Goal: Transaction & Acquisition: Purchase product/service

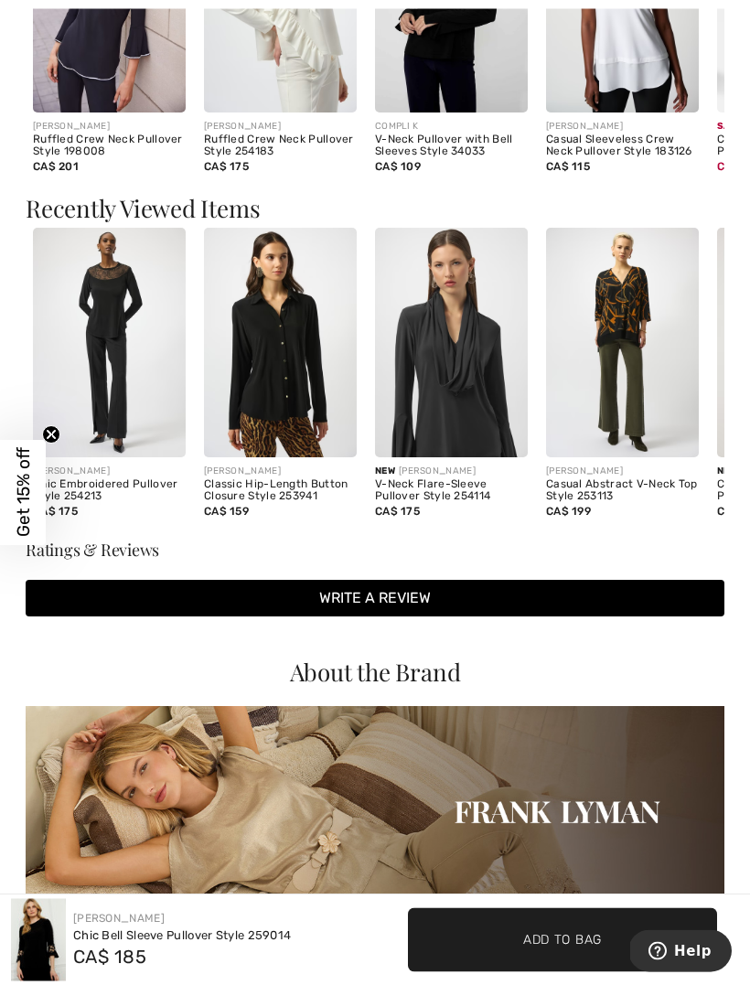
scroll to position [1544, 0]
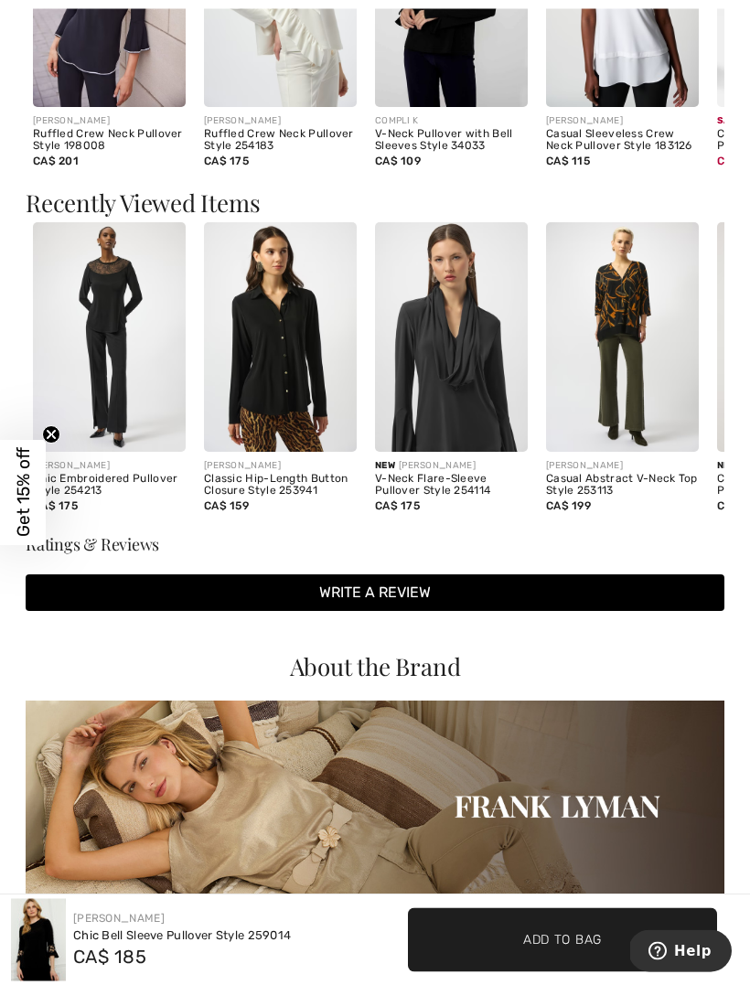
click at [119, 308] on img at bounding box center [109, 338] width 153 height 230
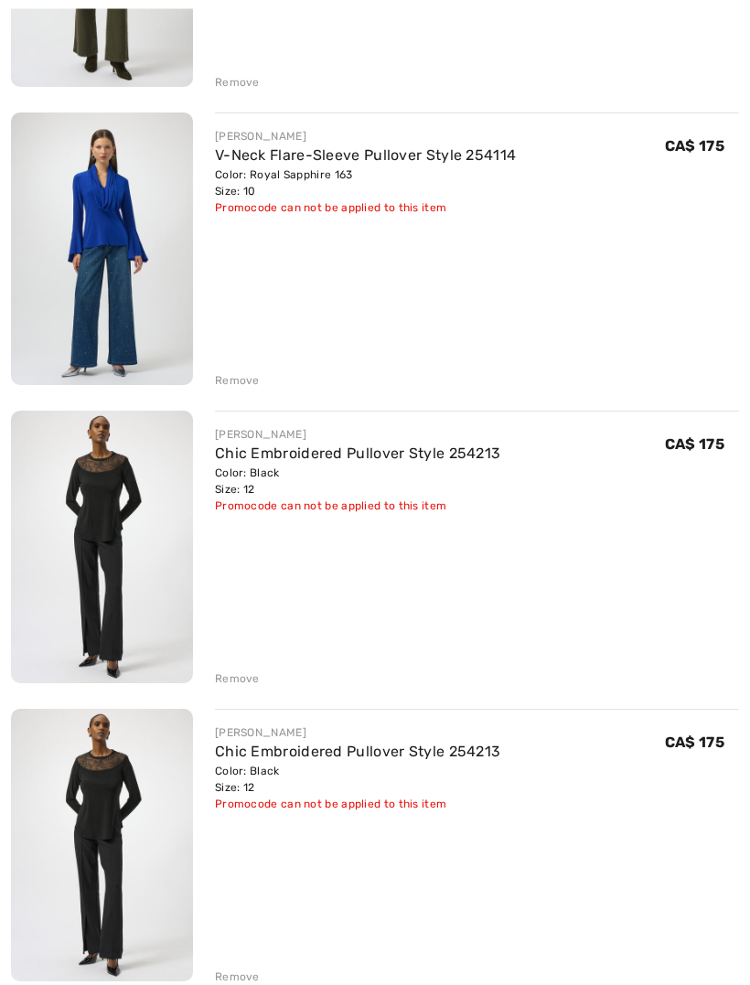
scroll to position [456, 0]
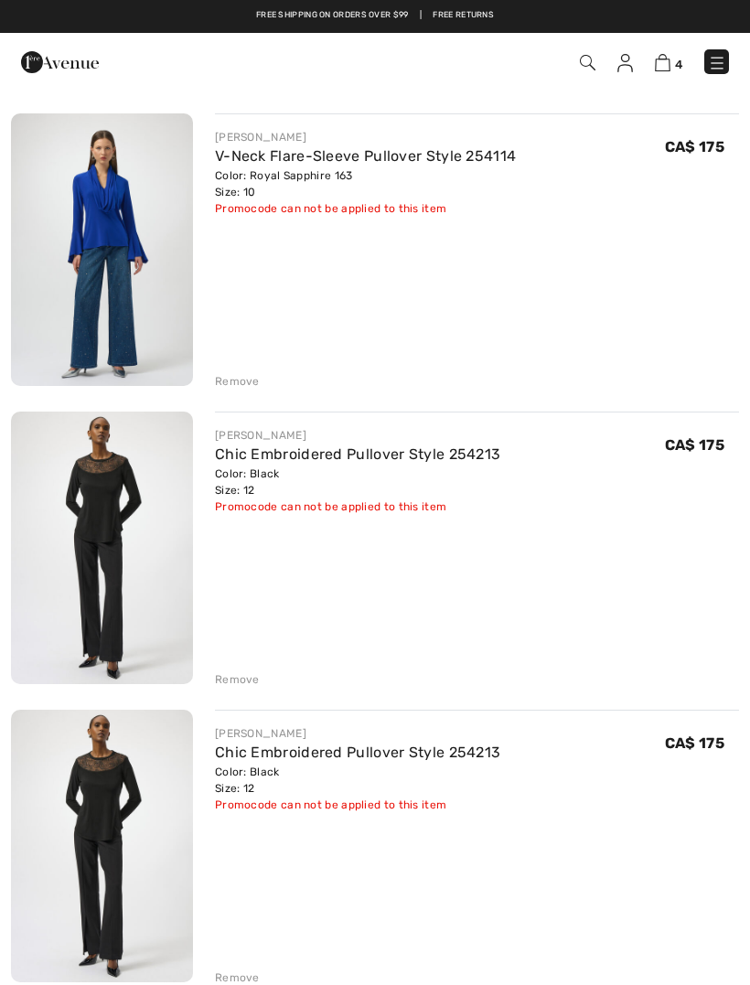
click at [244, 974] on div "Remove" at bounding box center [237, 978] width 45 height 16
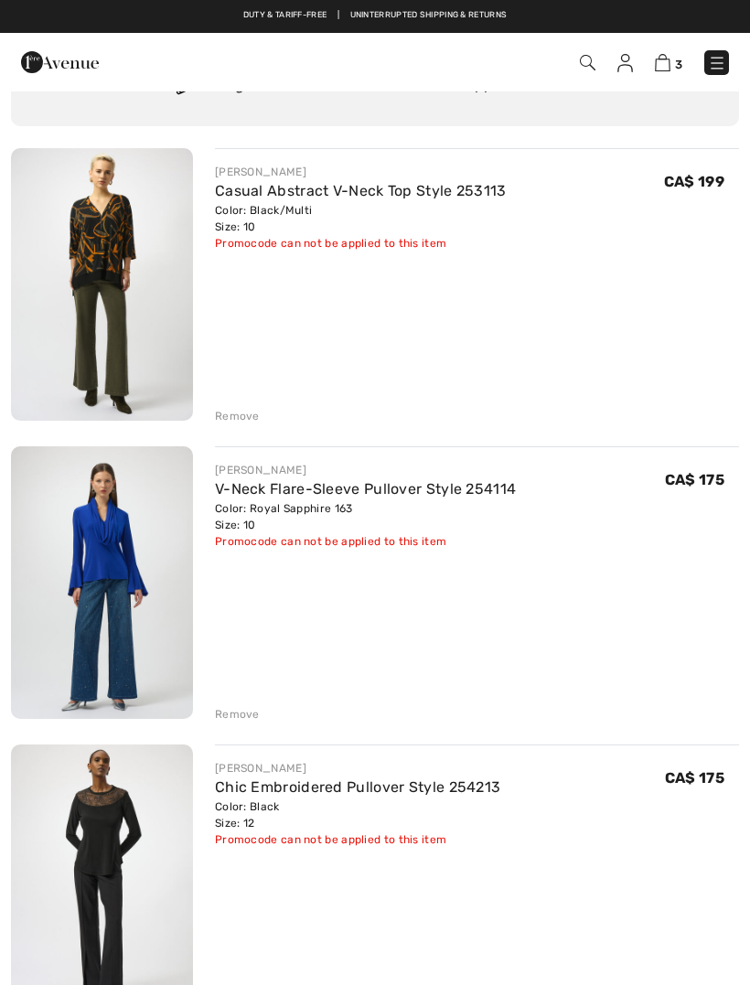
scroll to position [128, 0]
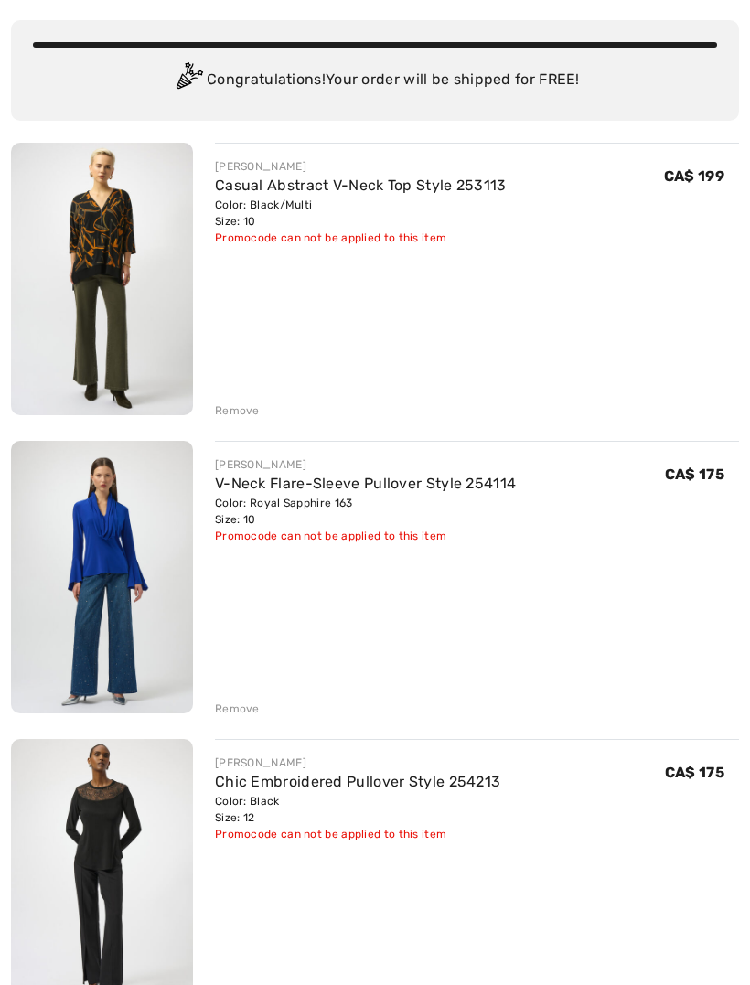
click at [97, 271] on img at bounding box center [102, 279] width 182 height 273
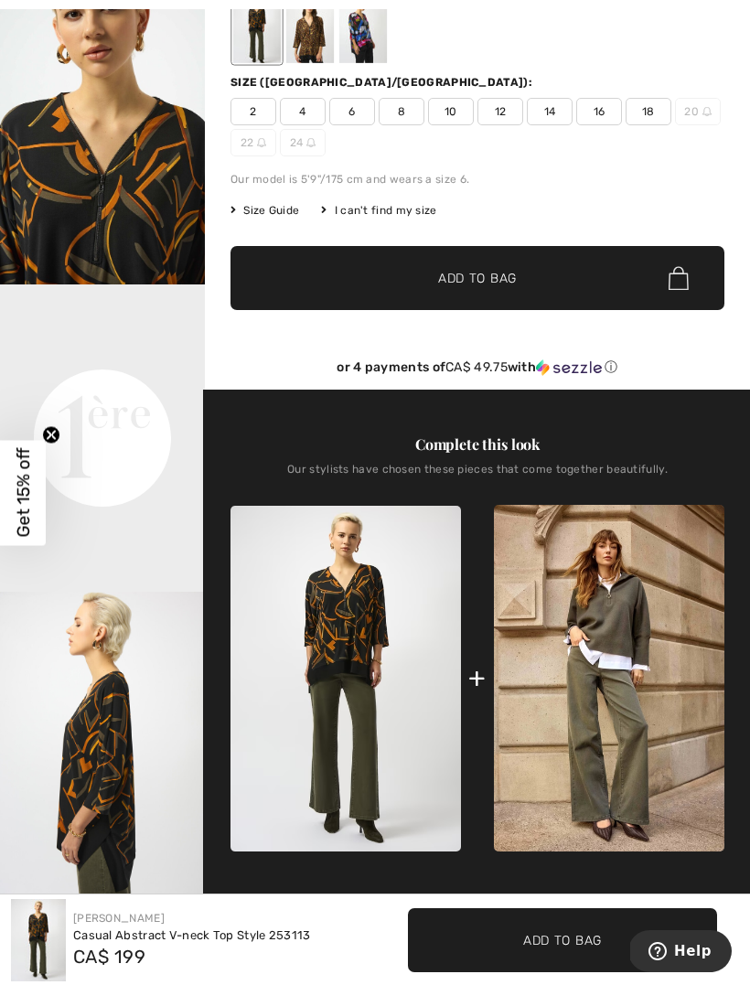
scroll to position [171, 0]
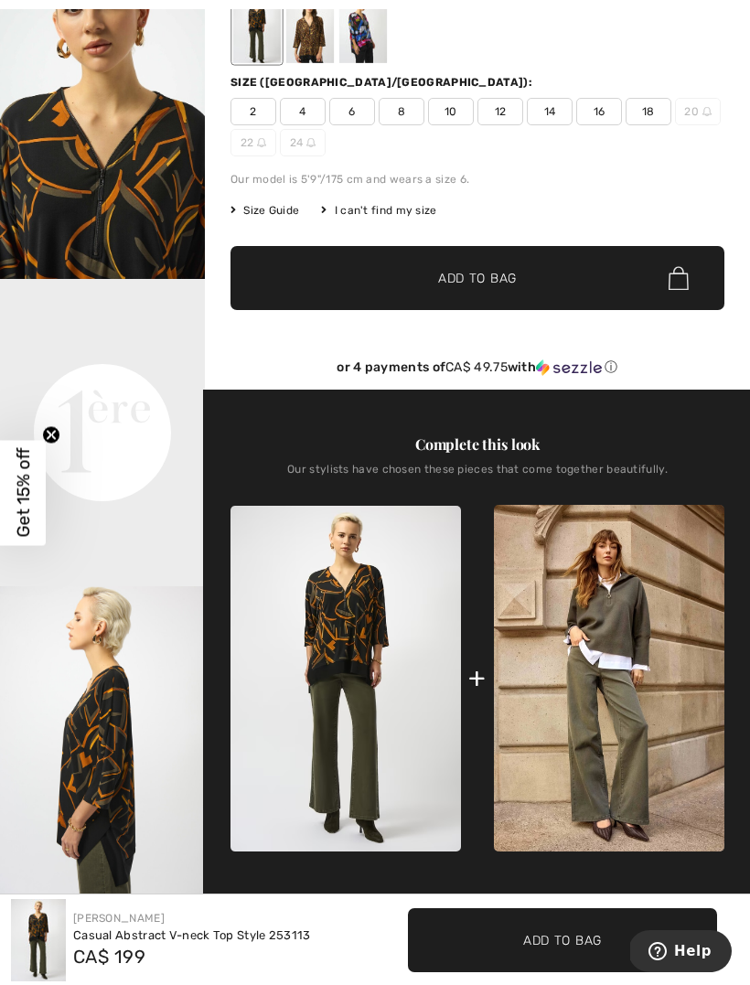
click at [124, 807] on img "3 / 5" at bounding box center [102, 740] width 205 height 307
